Goal: Task Accomplishment & Management: Manage account settings

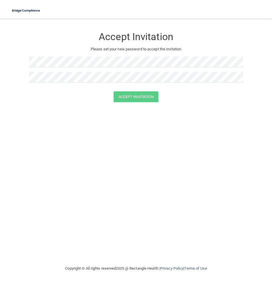
click at [66, 71] on div at bounding box center [136, 64] width 214 height 15
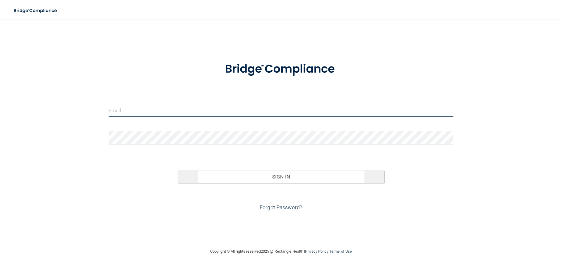
type input "[EMAIL_ADDRESS][DOMAIN_NAME]"
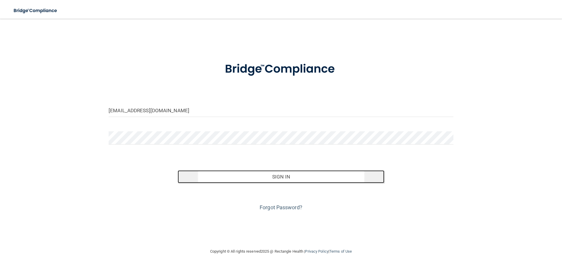
click at [339, 174] on button "Sign In" at bounding box center [281, 176] width 207 height 13
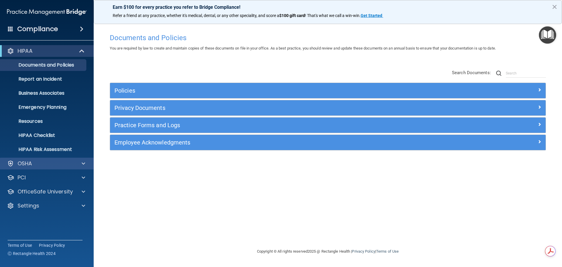
click at [60, 158] on div "OSHA" at bounding box center [47, 164] width 94 height 12
click at [42, 65] on p "Documents and Policies" at bounding box center [44, 65] width 80 height 6
click at [42, 79] on p "Report an Incident" at bounding box center [44, 79] width 80 height 6
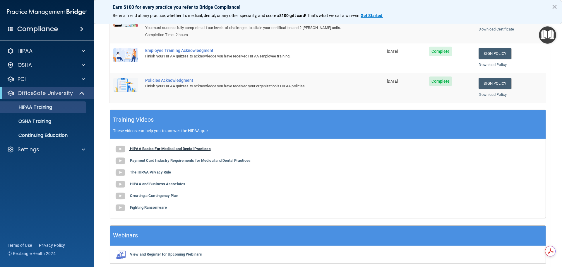
scroll to position [69, 0]
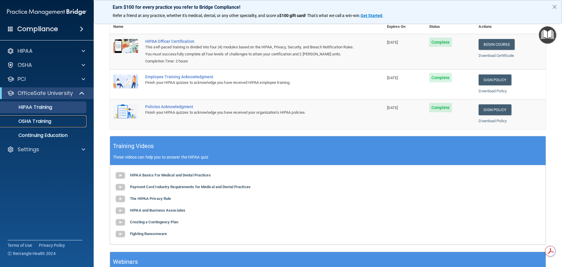
click at [25, 122] on p "OSHA Training" at bounding box center [27, 121] width 47 height 6
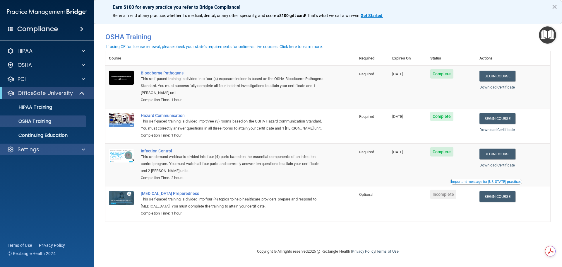
click at [37, 154] on div "Settings" at bounding box center [47, 149] width 94 height 12
click at [37, 151] on p "Settings" at bounding box center [29, 149] width 22 height 7
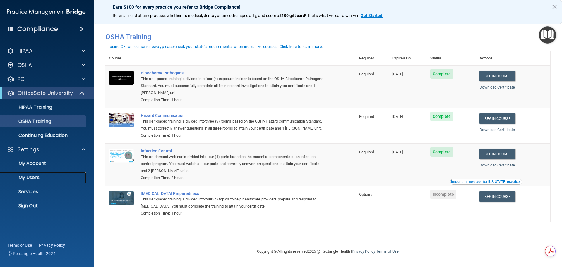
click at [35, 175] on p "My Users" at bounding box center [44, 178] width 80 height 6
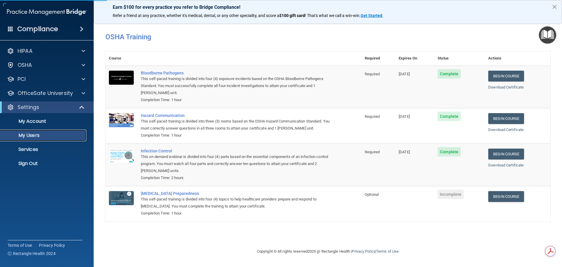
select select "20"
